Goal: Information Seeking & Learning: Learn about a topic

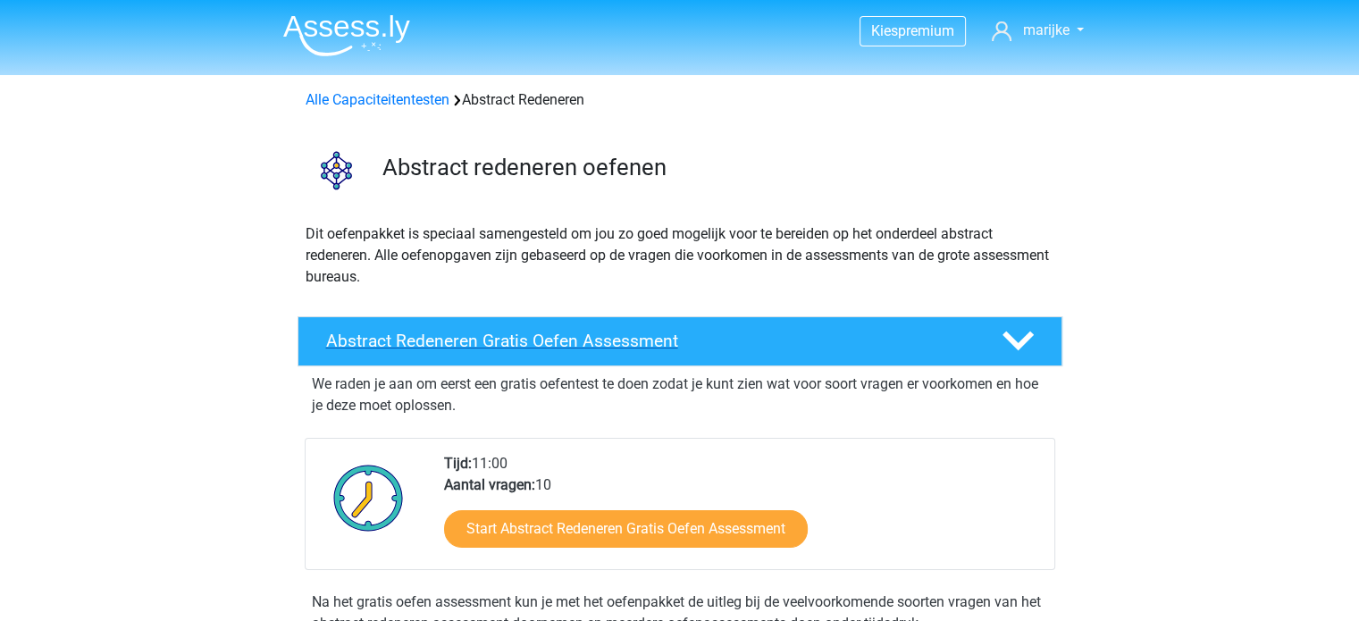
click at [578, 342] on h4 "Abstract Redeneren Gratis Oefen Assessment" at bounding box center [649, 340] width 647 height 21
click at [580, 339] on h4 "Abstract Redeneren Gratis Oefen Assessment" at bounding box center [649, 340] width 647 height 21
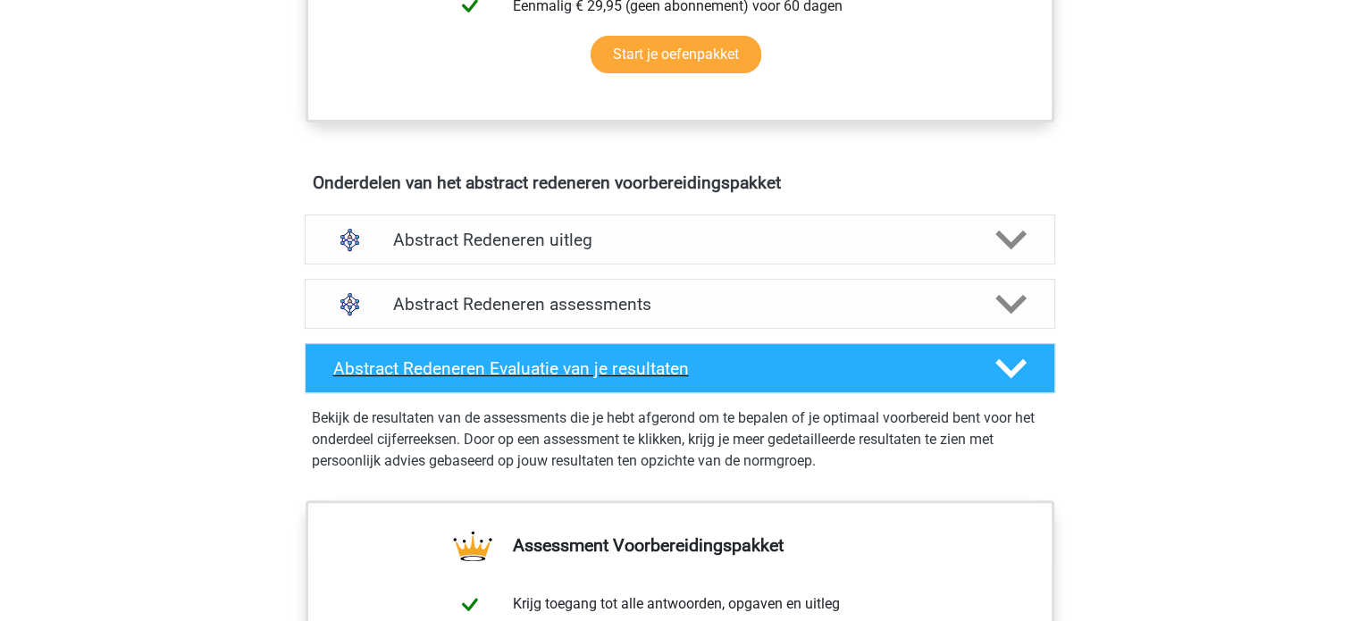
scroll to position [625, 0]
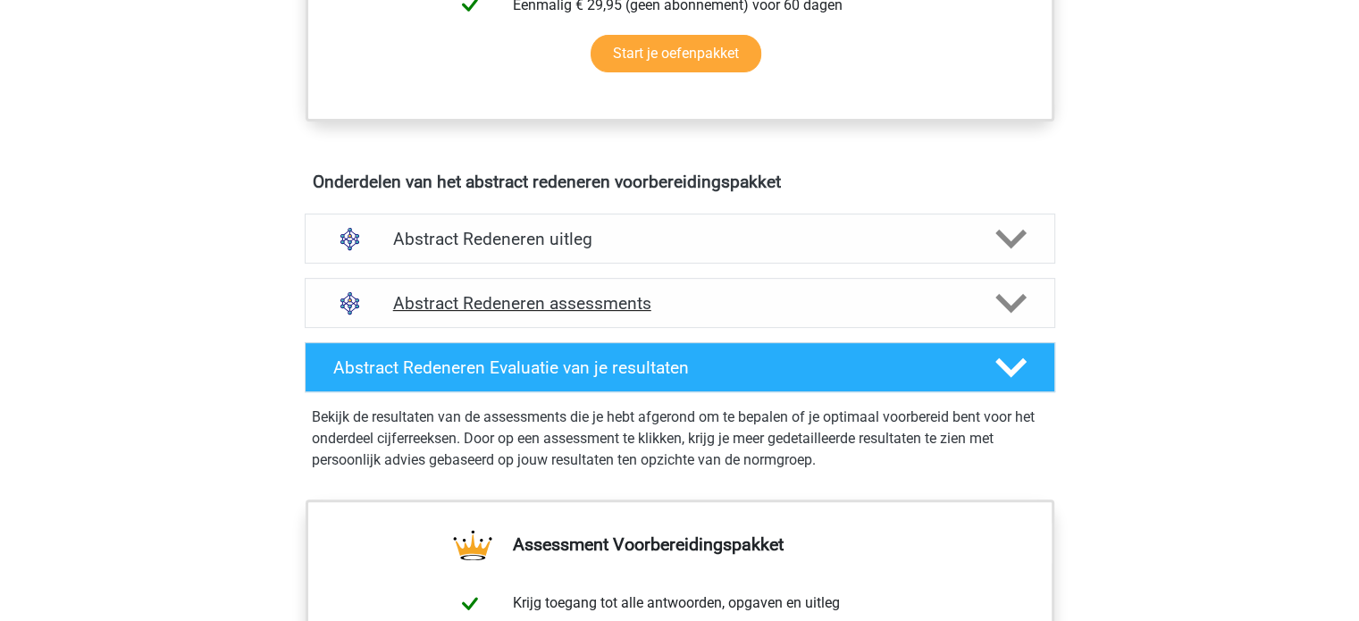
click at [590, 300] on h4 "Abstract Redeneren assessments" at bounding box center [679, 303] width 573 height 21
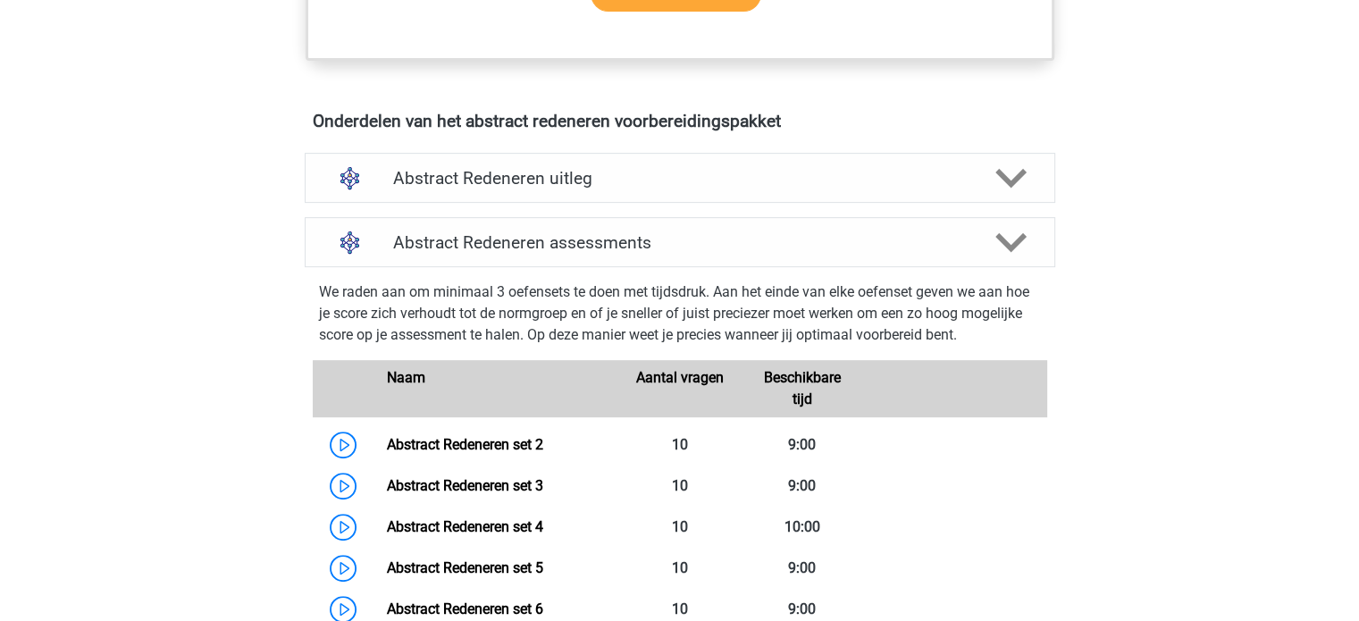
scroll to position [804, 0]
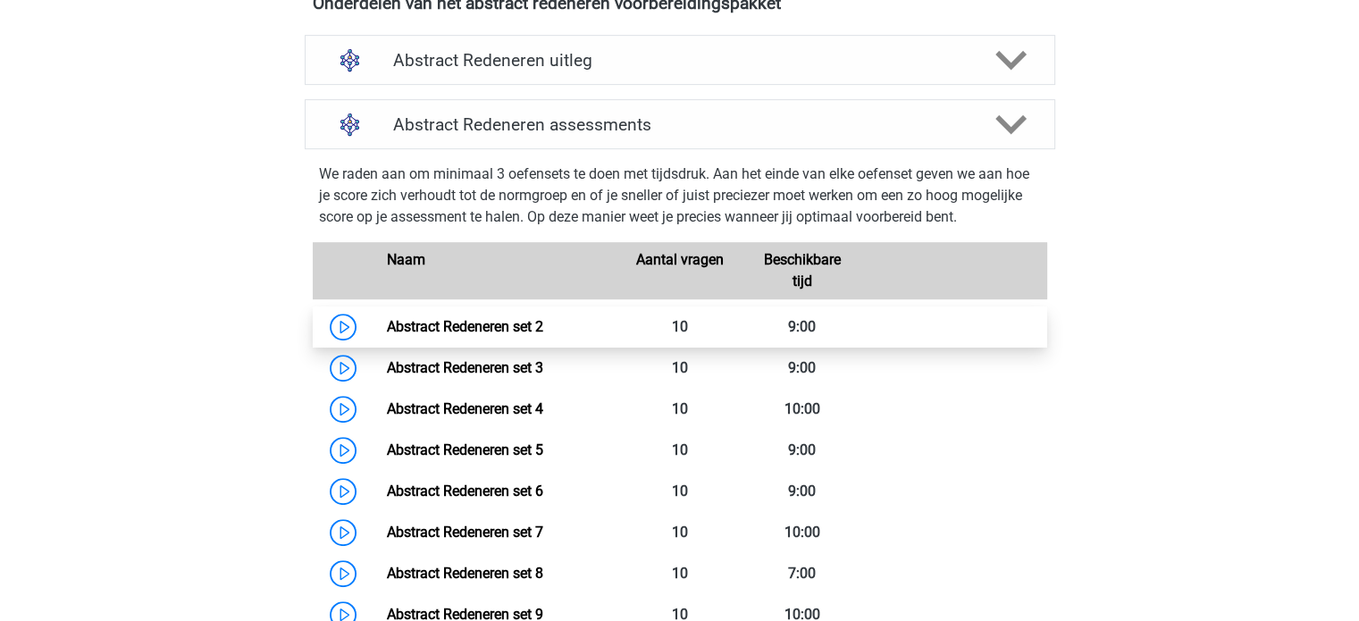
click at [387, 318] on link "Abstract Redeneren set 2" at bounding box center [465, 326] width 156 height 17
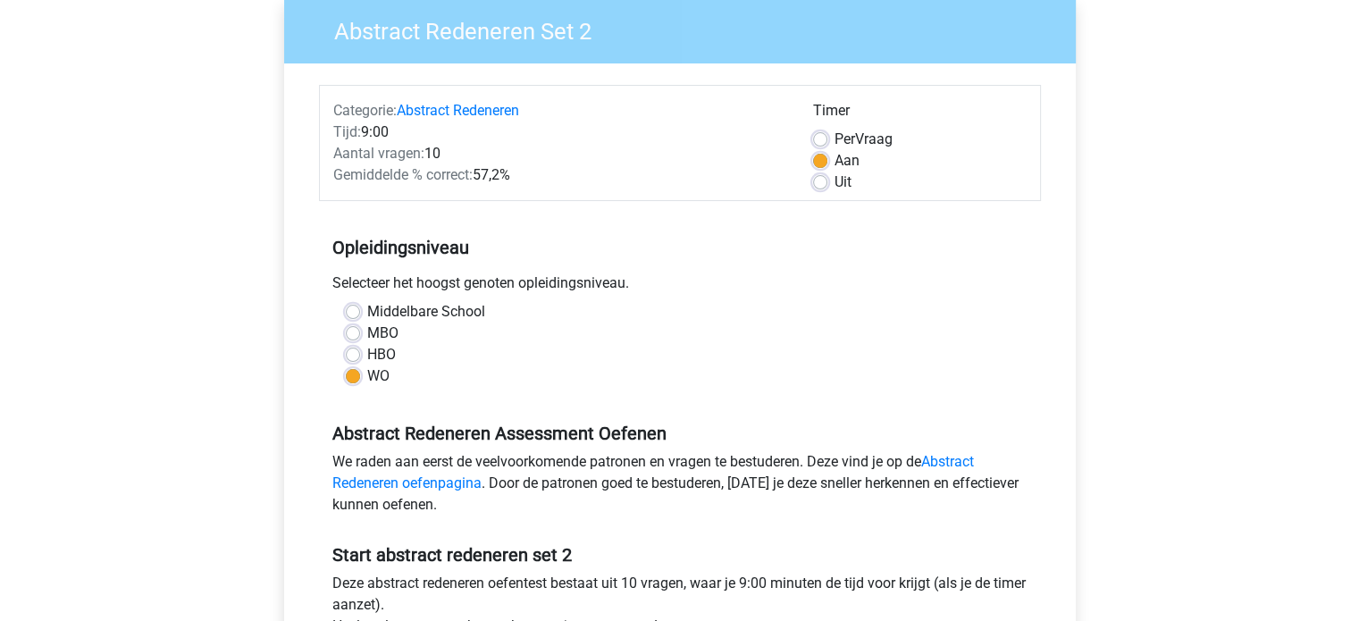
scroll to position [179, 0]
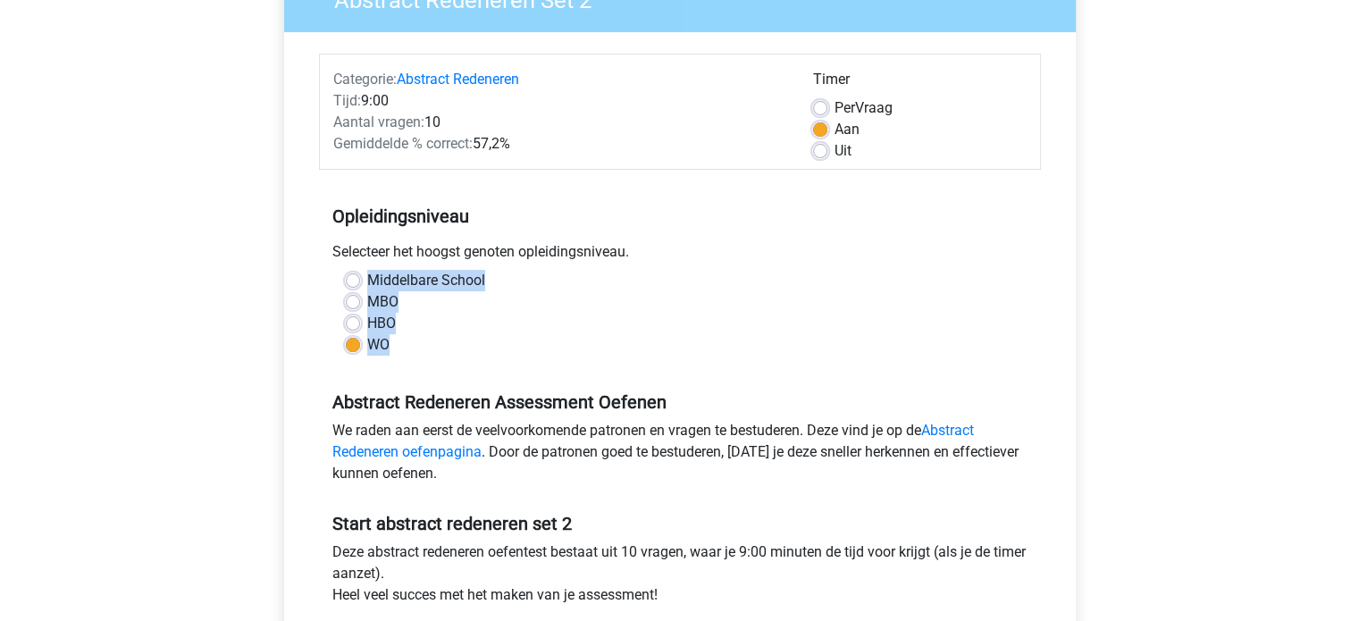
drag, startPoint x: 369, startPoint y: 281, endPoint x: 424, endPoint y: 339, distance: 79.6
click at [421, 339] on div "Middelbare School MBO HBO WO" at bounding box center [679, 313] width 695 height 86
copy div "Middelbare School MBO HBO WO"
click at [367, 347] on label "WO" at bounding box center [378, 344] width 22 height 21
click at [355, 347] on input "WO" at bounding box center [353, 343] width 14 height 18
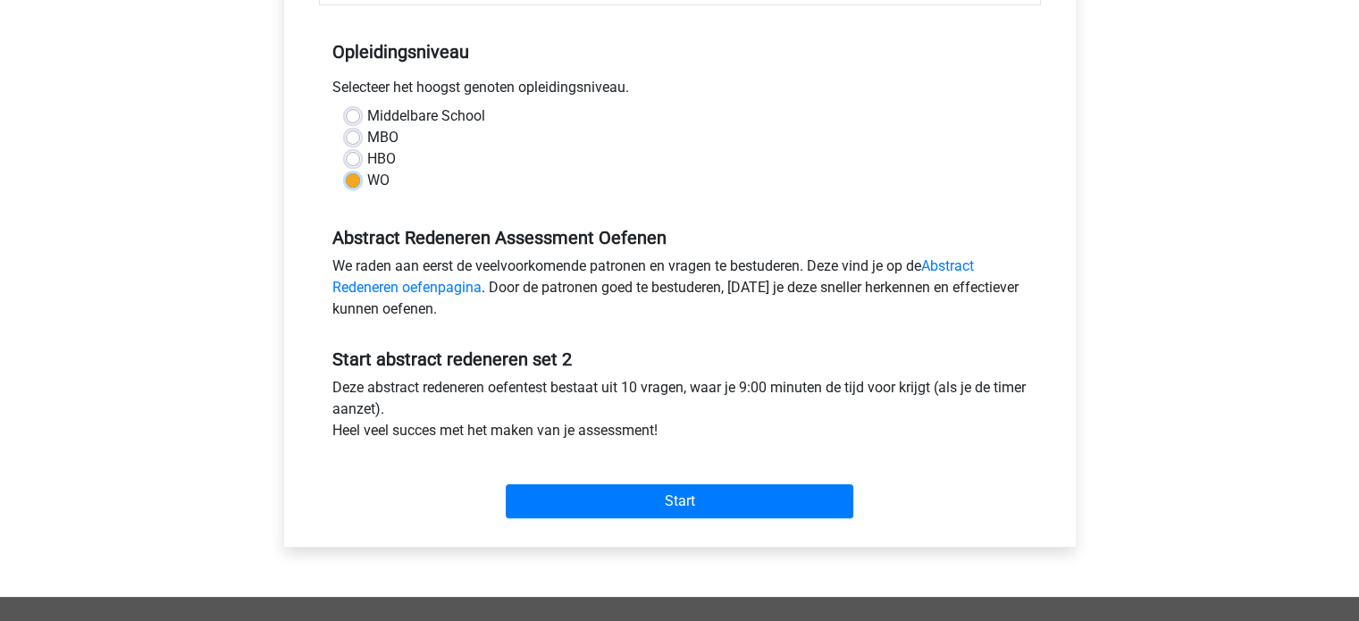
scroll to position [357, 0]
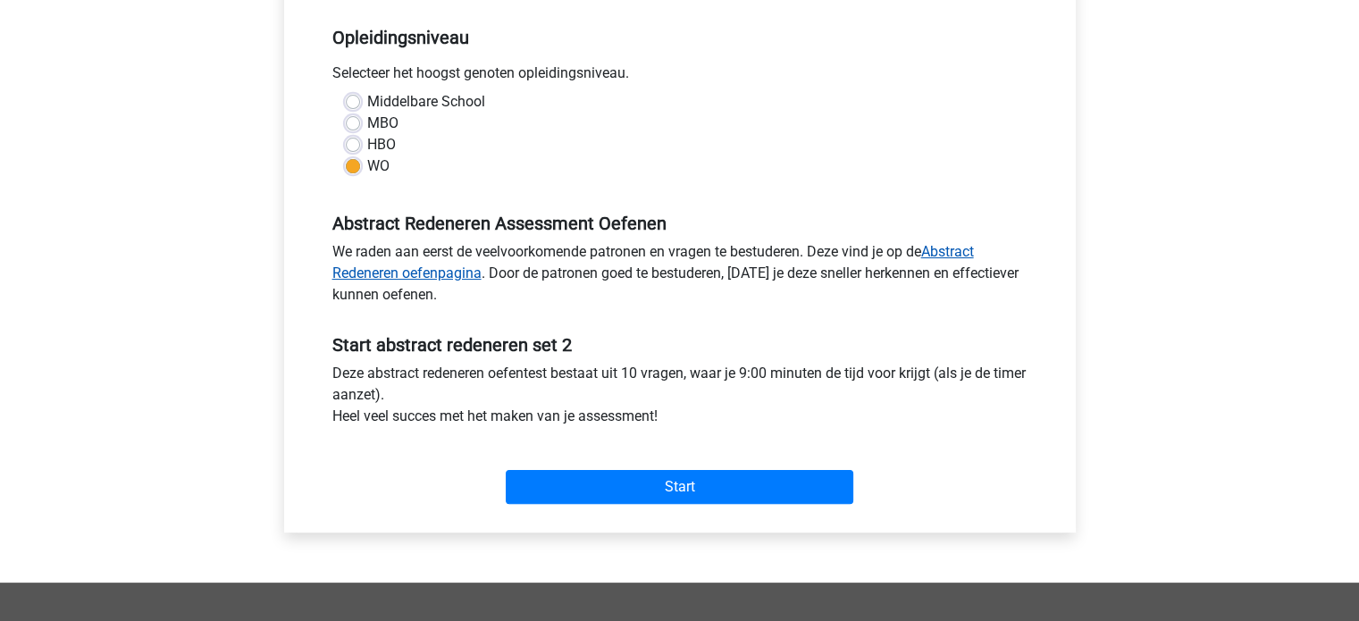
click at [950, 249] on link "Abstract Redeneren oefenpagina" at bounding box center [652, 262] width 641 height 38
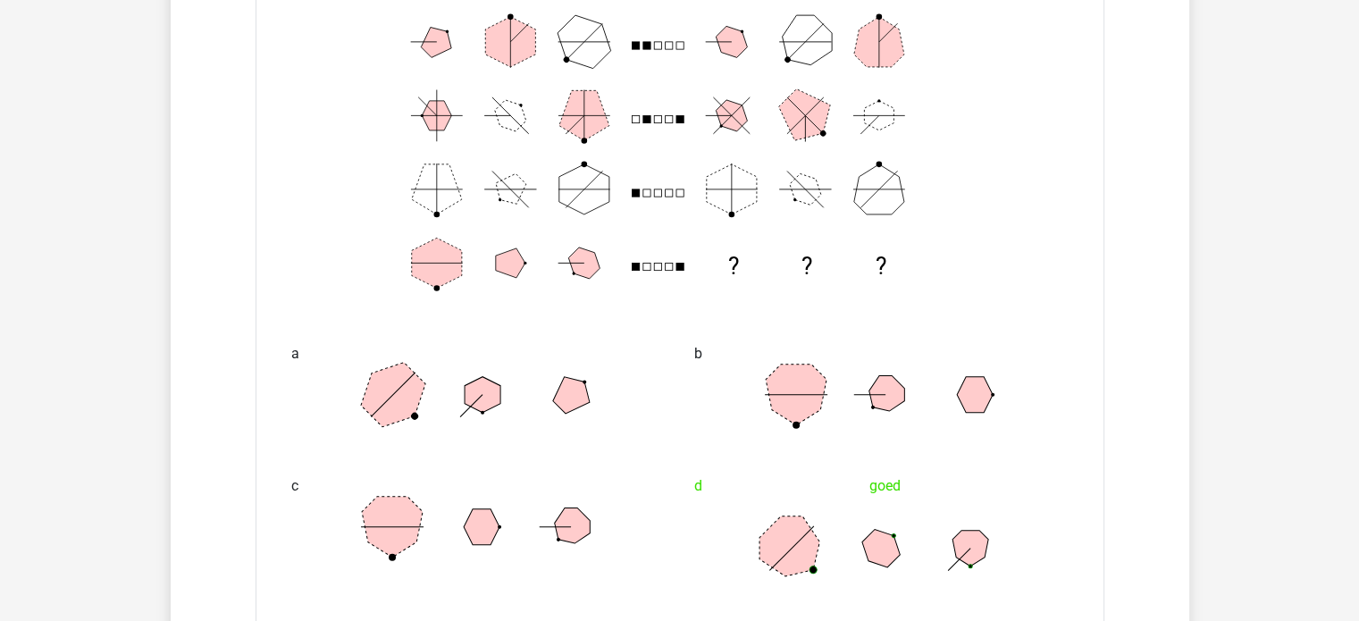
scroll to position [4092, 0]
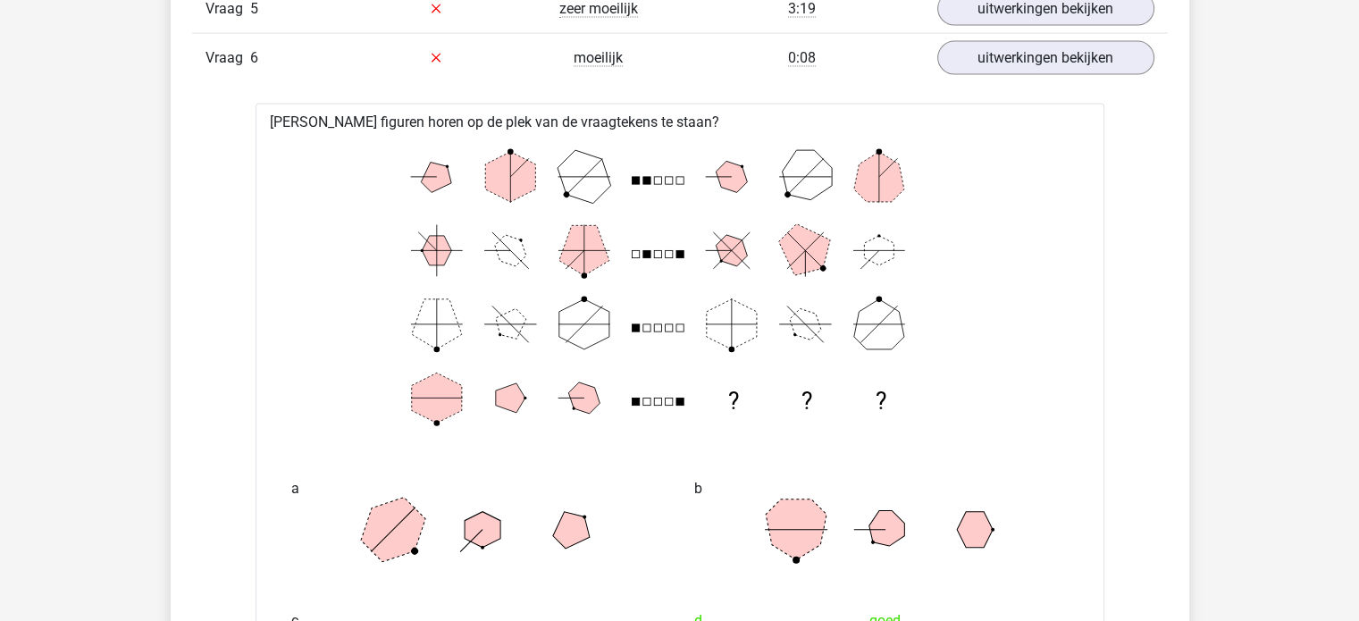
click at [422, 140] on icon "? ? ?" at bounding box center [679, 287] width 791 height 295
click at [423, 166] on icon "? ? ?" at bounding box center [679, 287] width 791 height 295
drag, startPoint x: 424, startPoint y: 166, endPoint x: 520, endPoint y: 186, distance: 97.6
click at [520, 186] on icon "? ? ?" at bounding box center [679, 287] width 791 height 295
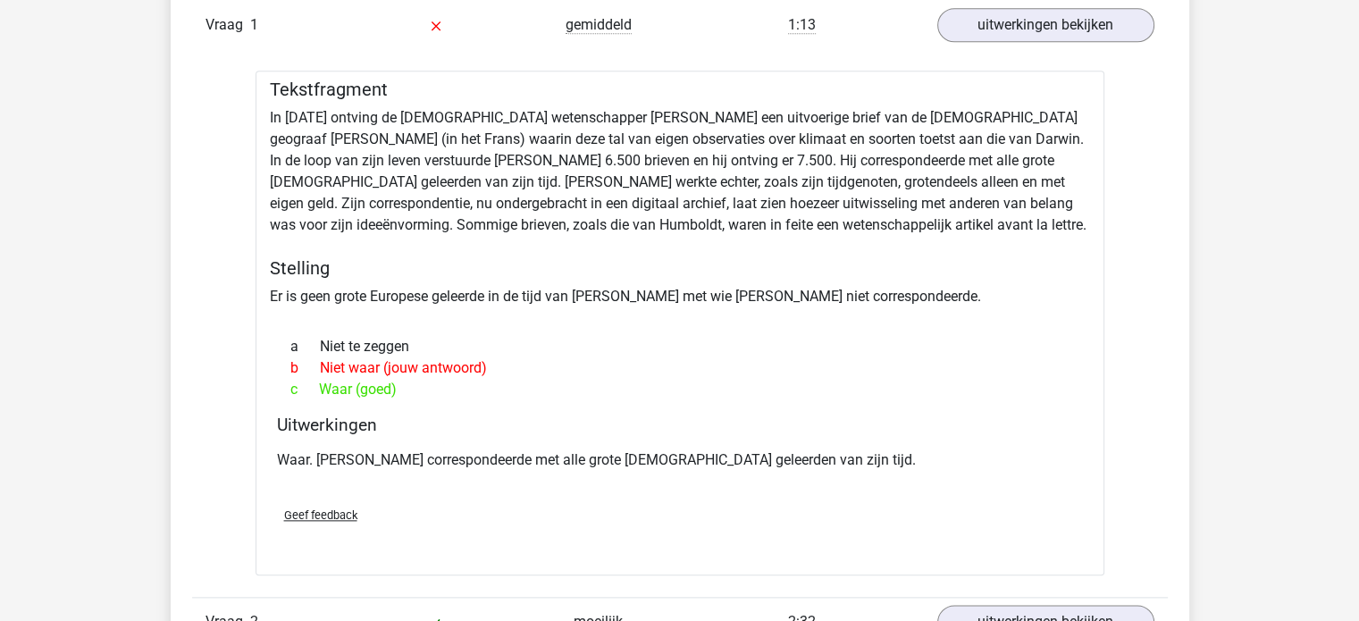
scroll to position [1859, 0]
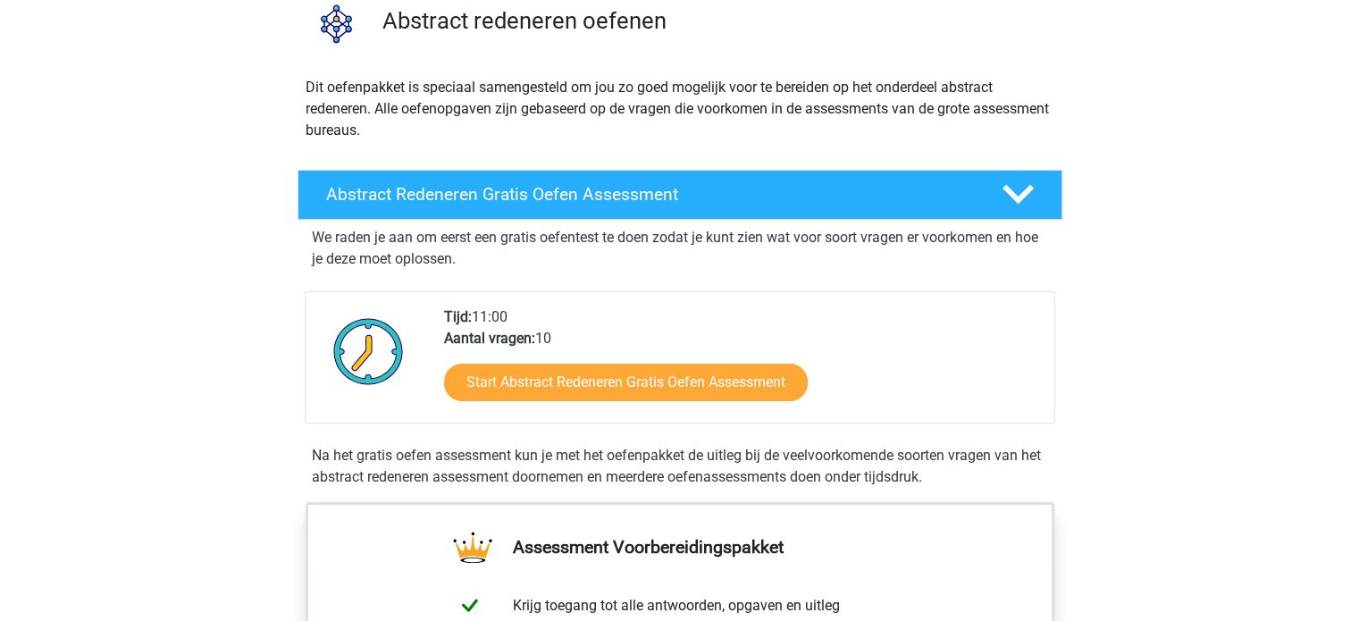
scroll to position [179, 0]
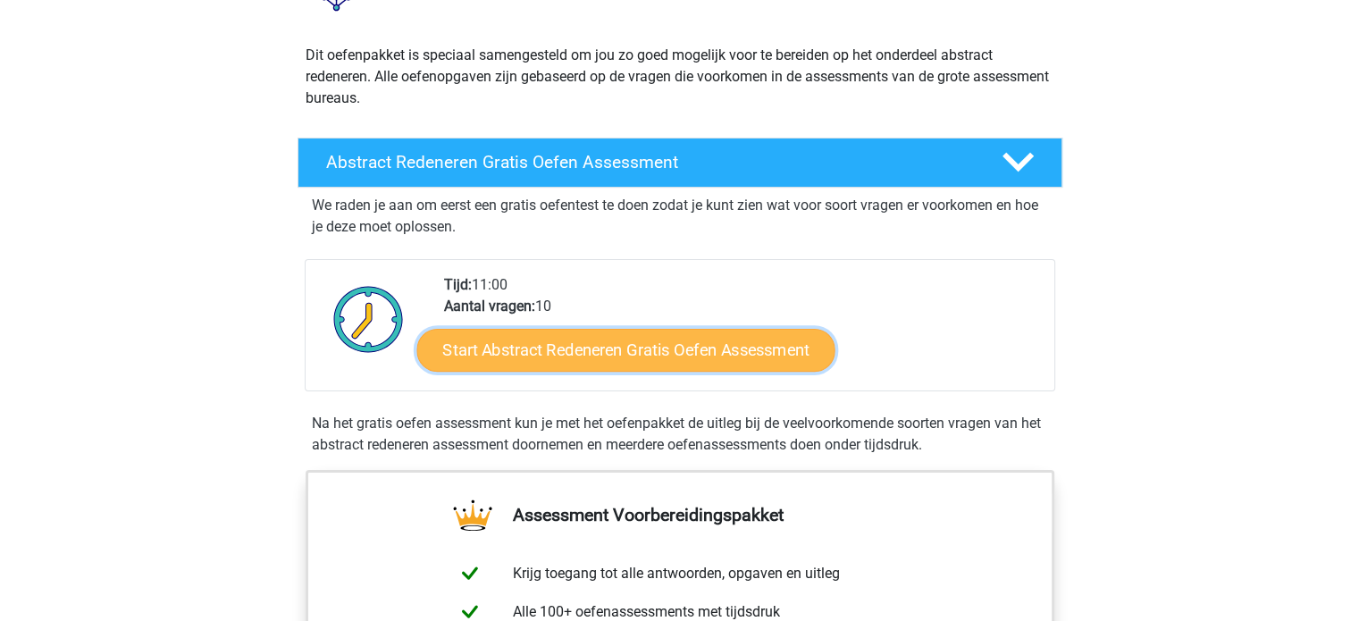
click at [580, 349] on link "Start Abstract Redeneren Gratis Oefen Assessment" at bounding box center [625, 349] width 418 height 43
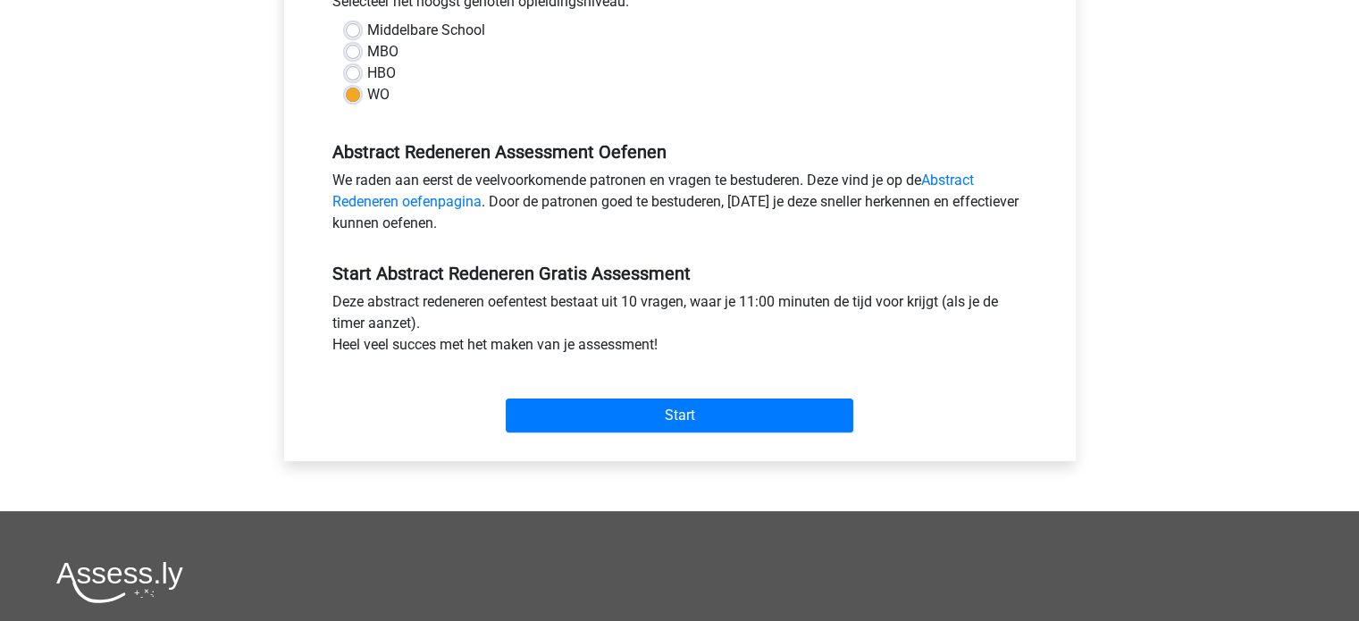
scroll to position [447, 0]
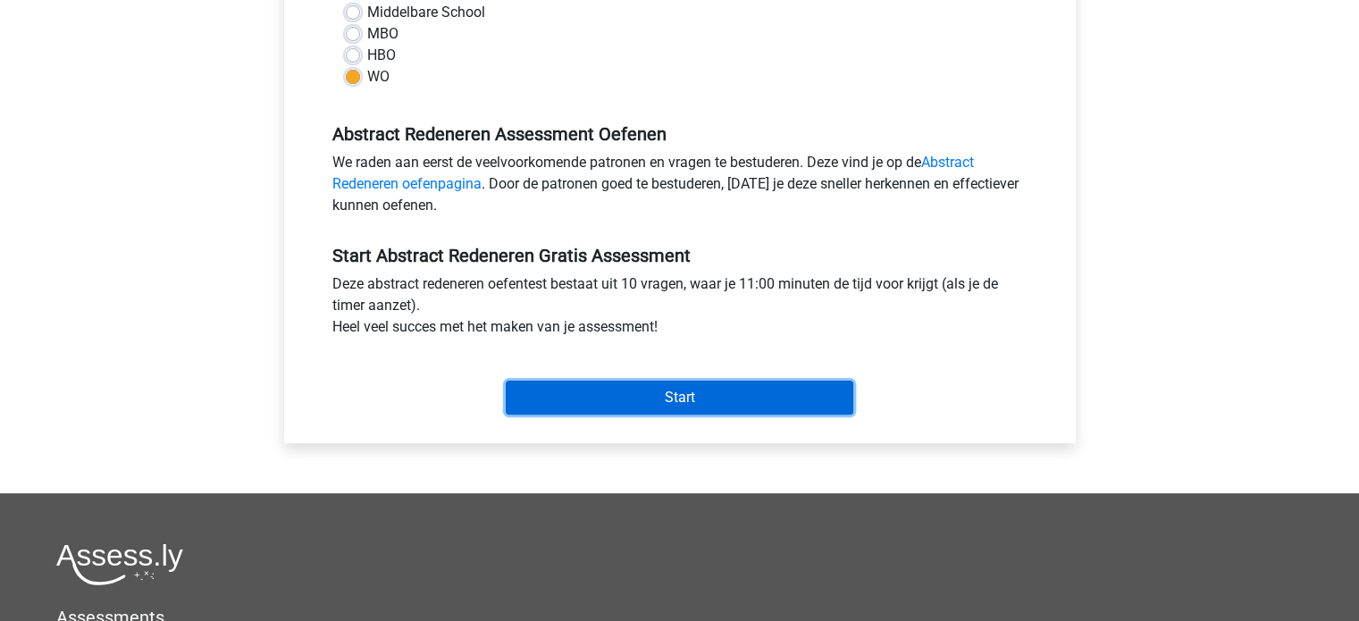
click at [600, 385] on input "Start" at bounding box center [679, 398] width 347 height 34
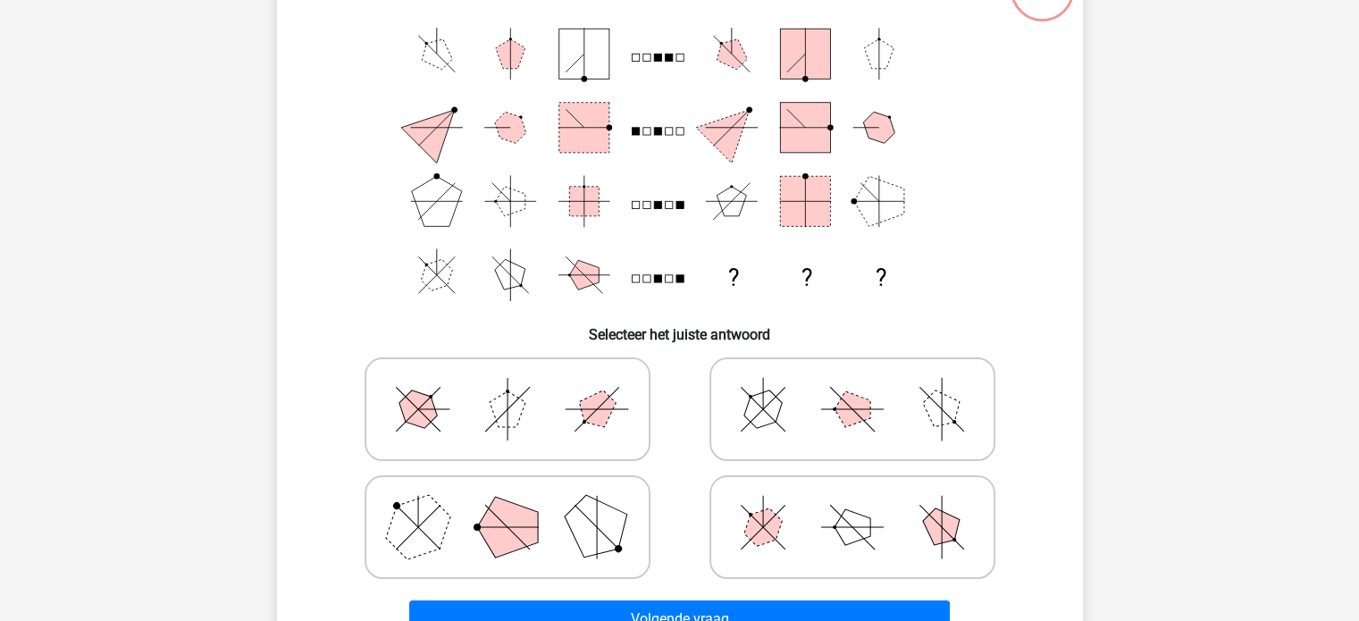
scroll to position [179, 0]
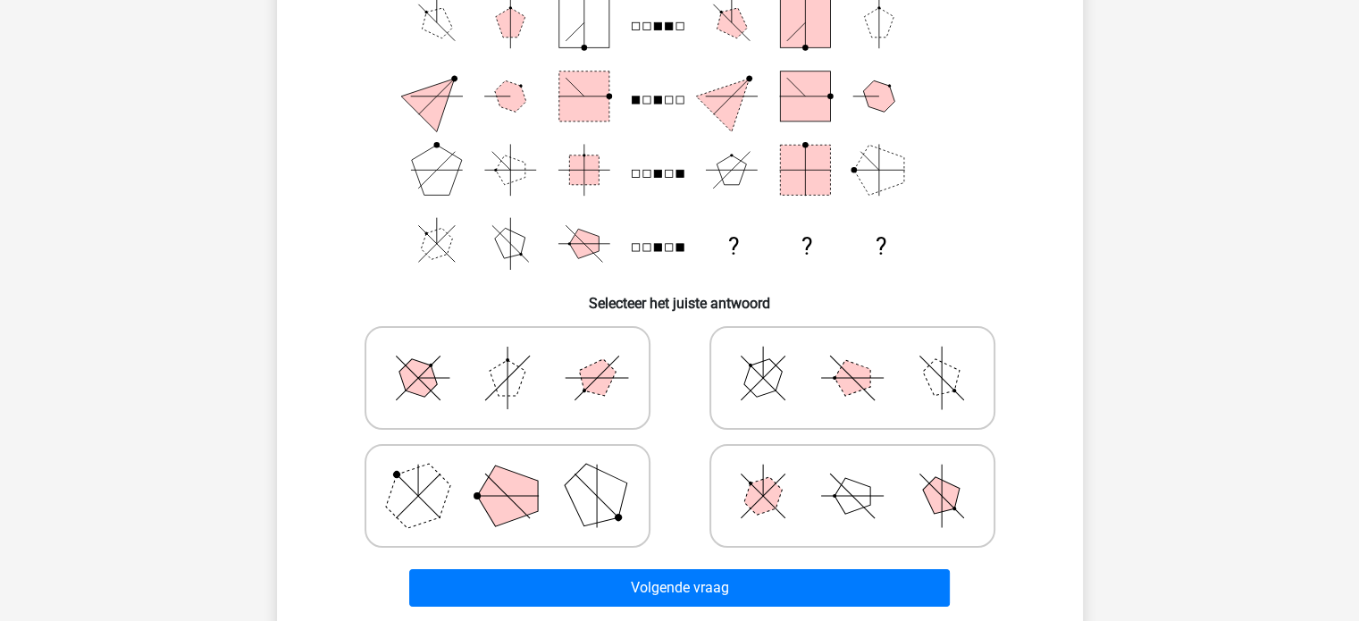
click at [489, 487] on polygon at bounding box center [507, 495] width 61 height 61
click at [507, 473] on input "radio" at bounding box center [513, 468] width 12 height 12
radio input "true"
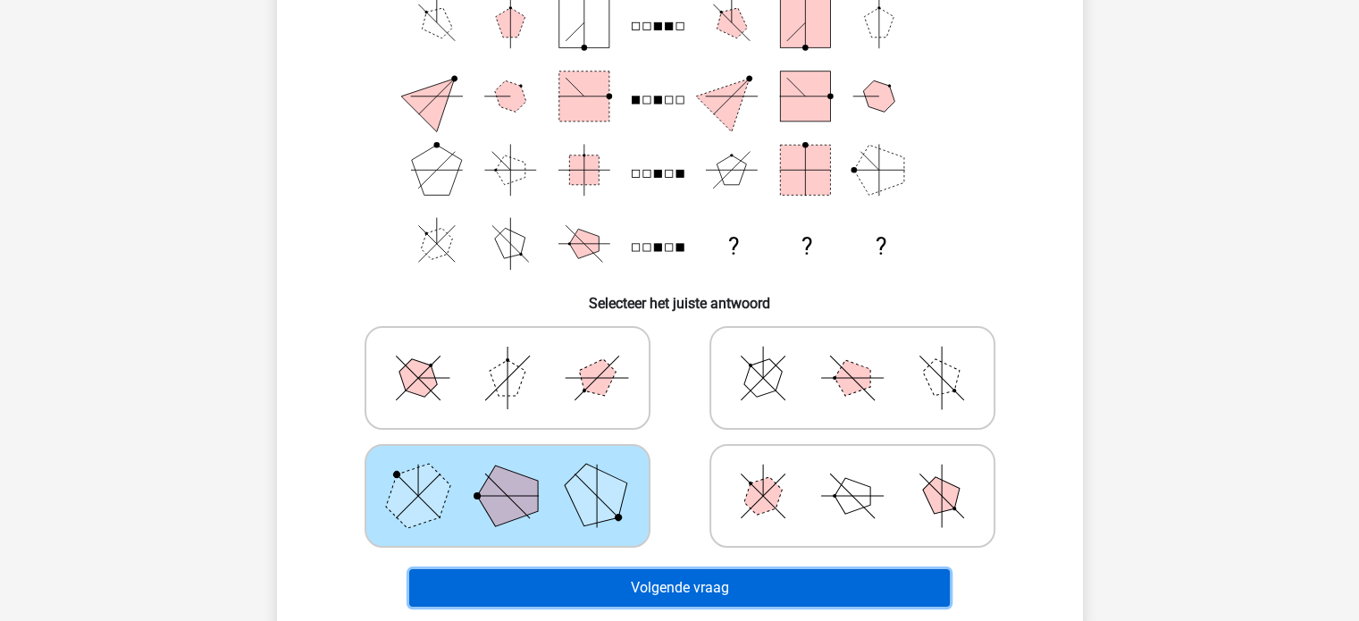
click at [687, 580] on button "Volgende vraag" at bounding box center [679, 588] width 540 height 38
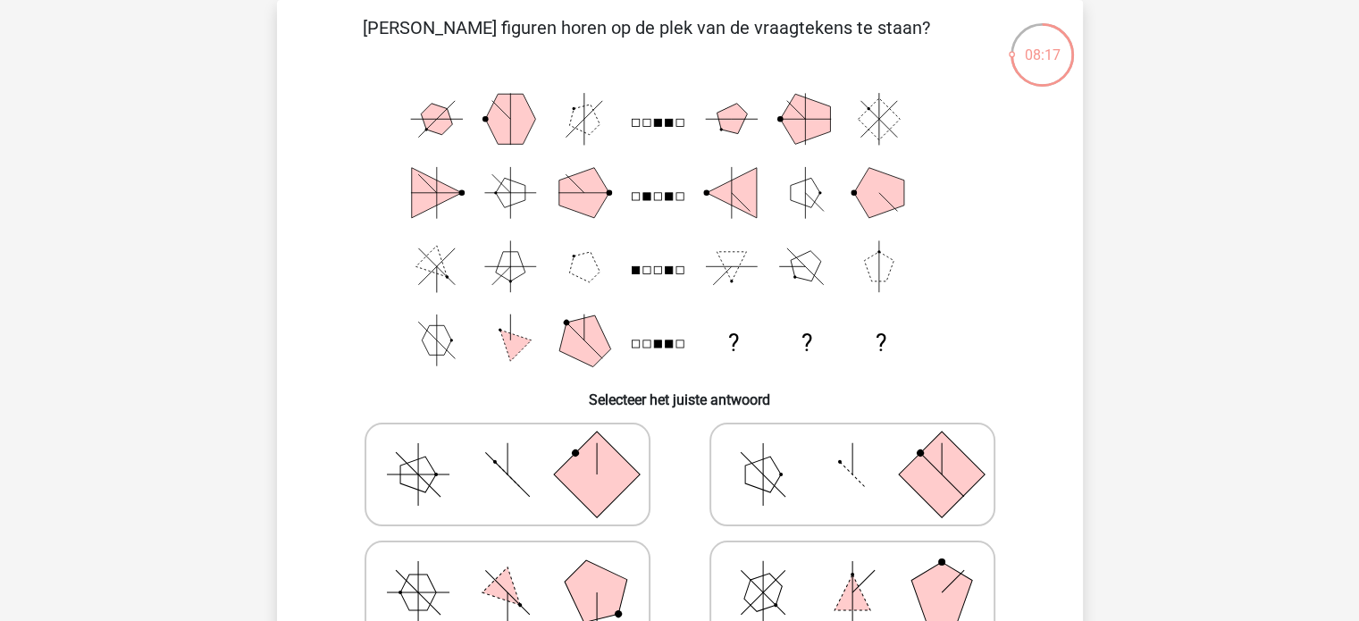
scroll to position [171, 0]
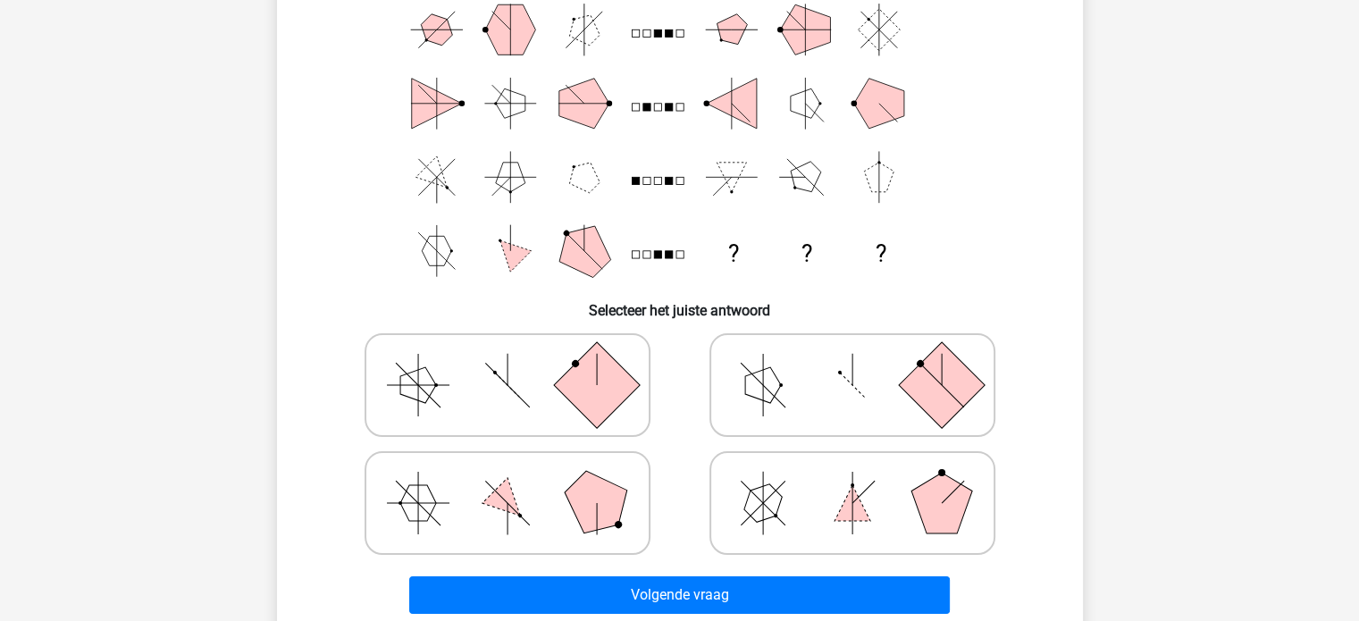
click at [867, 371] on icon at bounding box center [852, 384] width 268 height 89
click at [864, 363] on input "radio" at bounding box center [858, 357] width 12 height 12
radio input "true"
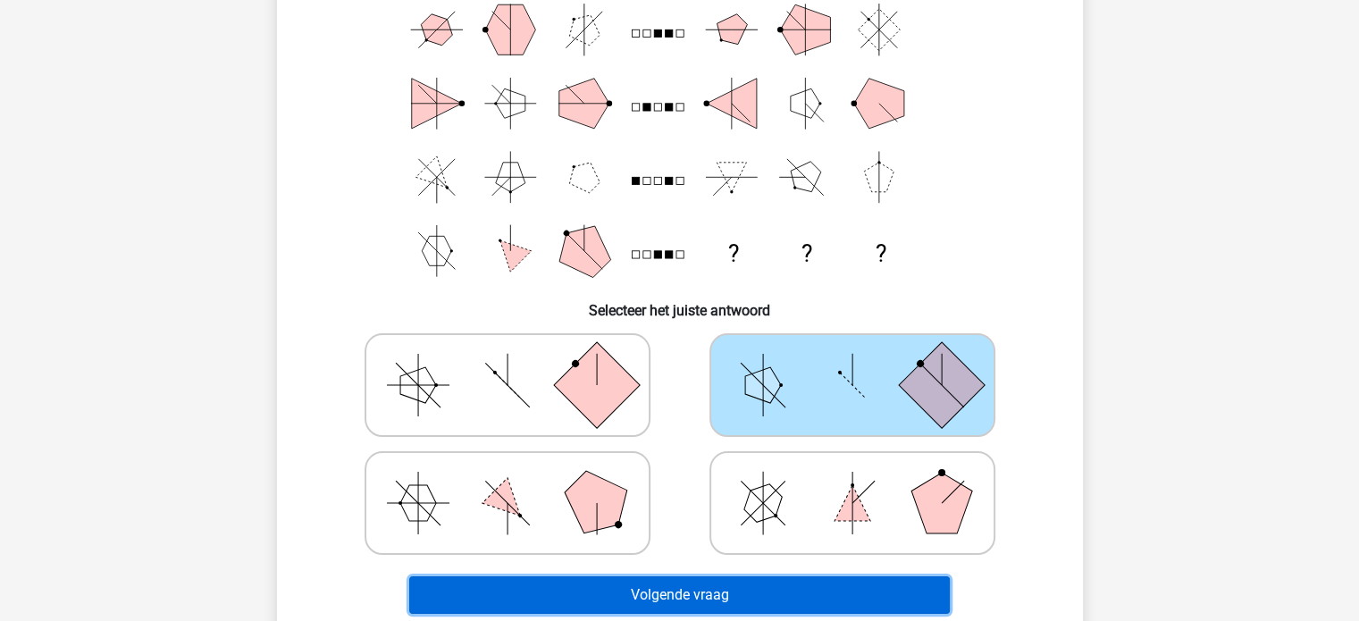
click at [657, 581] on button "Volgende vraag" at bounding box center [679, 595] width 540 height 38
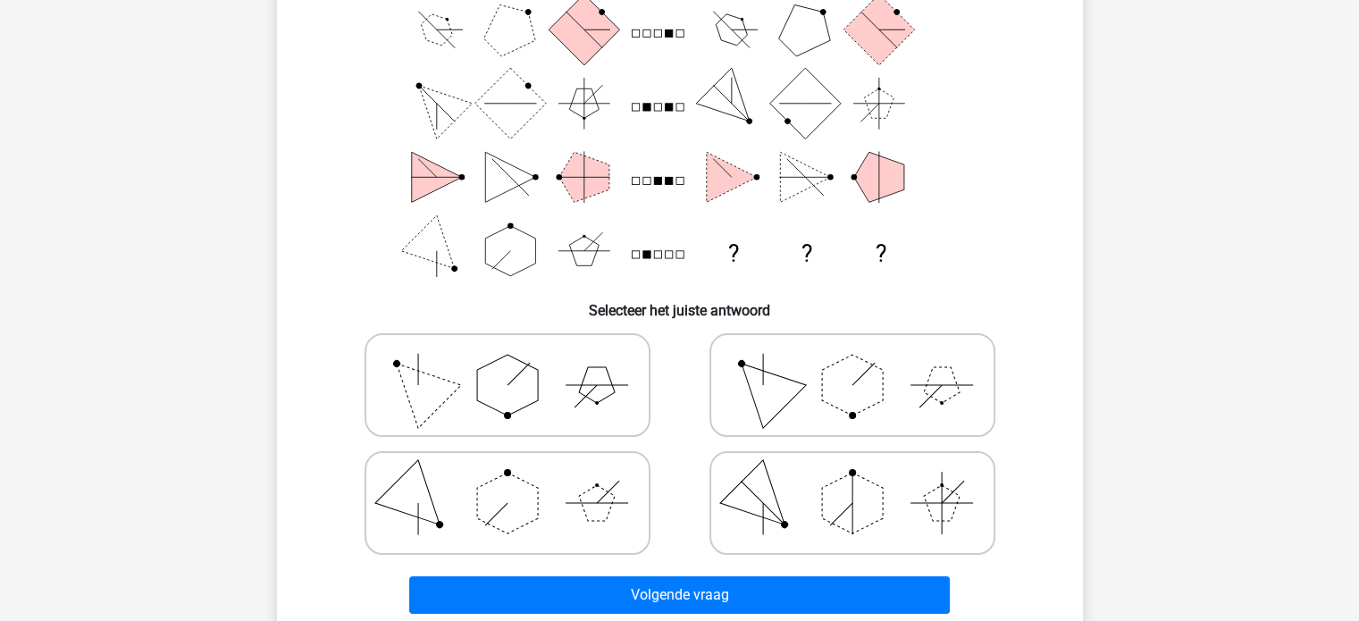
click at [404, 381] on polygon at bounding box center [417, 385] width 86 height 86
click at [507, 363] on input "radio" at bounding box center [513, 357] width 12 height 12
radio input "true"
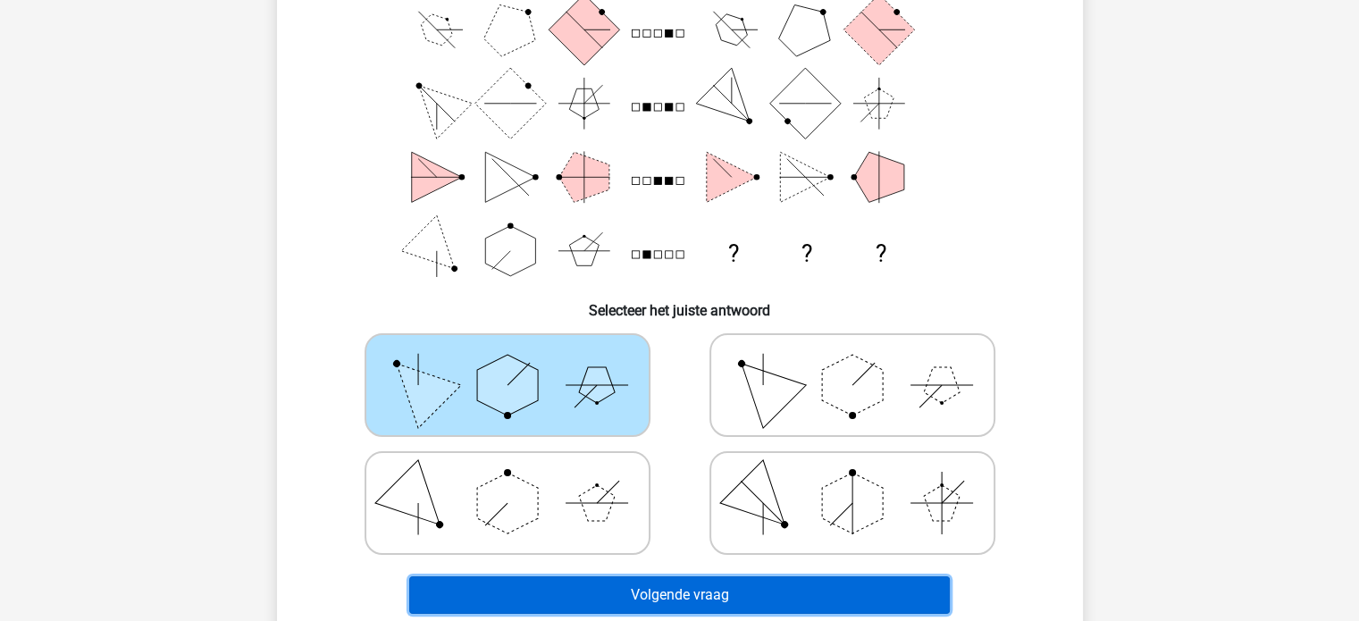
click at [664, 595] on button "Volgende vraag" at bounding box center [679, 595] width 540 height 38
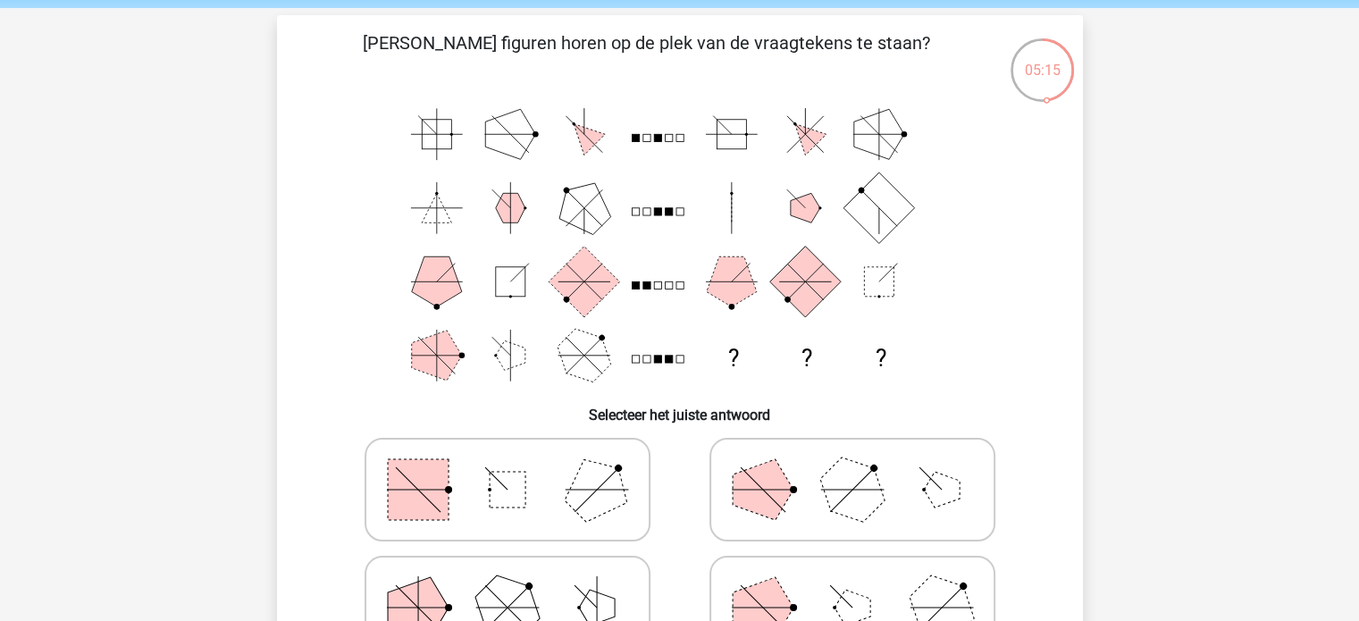
scroll to position [0, 0]
